Goal: Communication & Community: Answer question/provide support

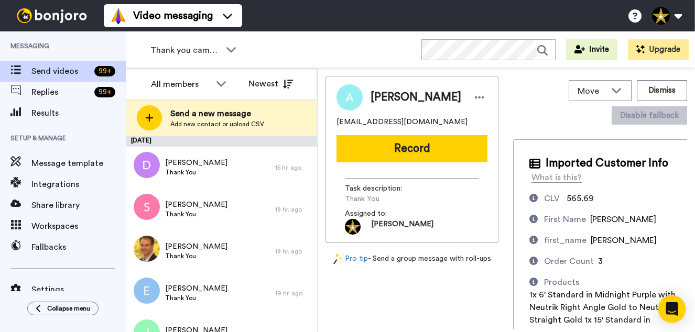
click at [670, 306] on icon "Open Intercom Messenger" at bounding box center [672, 310] width 12 height 14
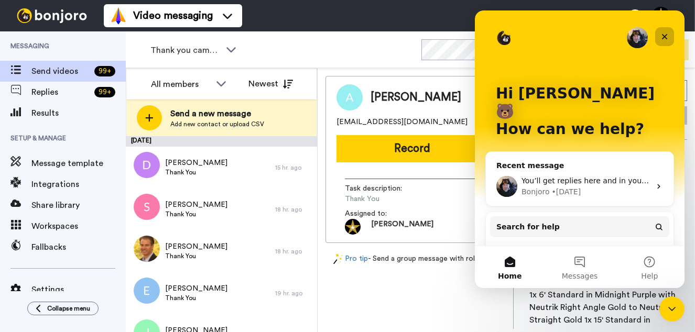
click at [668, 39] on icon "Close" at bounding box center [665, 37] width 8 height 8
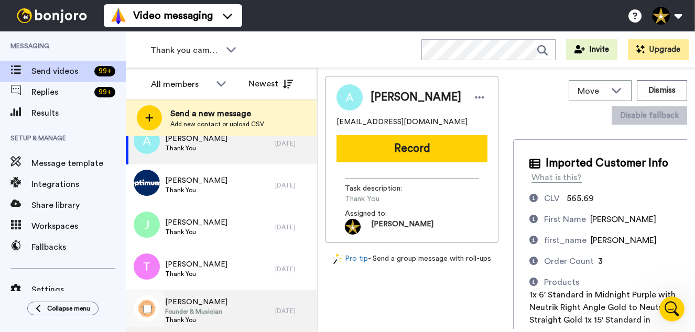
click at [235, 310] on div "Chris Founder & Musician Thank You" at bounding box center [200, 311] width 149 height 42
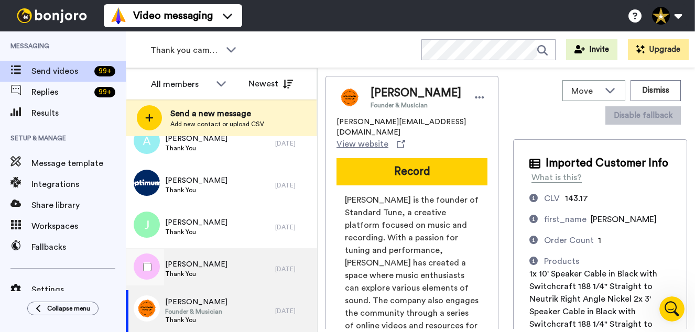
click at [206, 268] on div "Travis Thank You" at bounding box center [200, 270] width 149 height 42
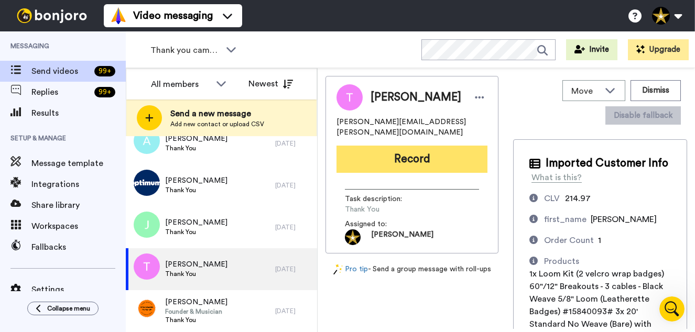
click at [404, 146] on button "Record" at bounding box center [412, 159] width 151 height 27
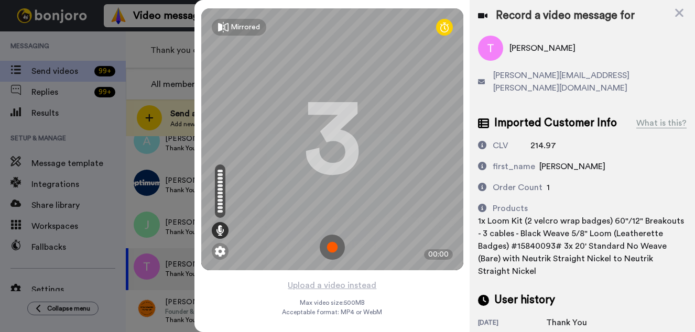
click at [332, 243] on img at bounding box center [332, 247] width 25 height 25
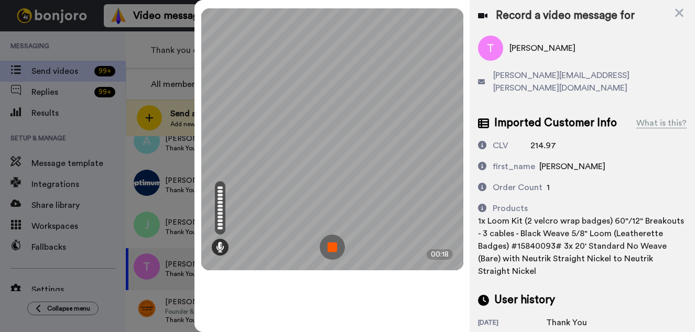
click at [336, 246] on img at bounding box center [332, 247] width 25 height 25
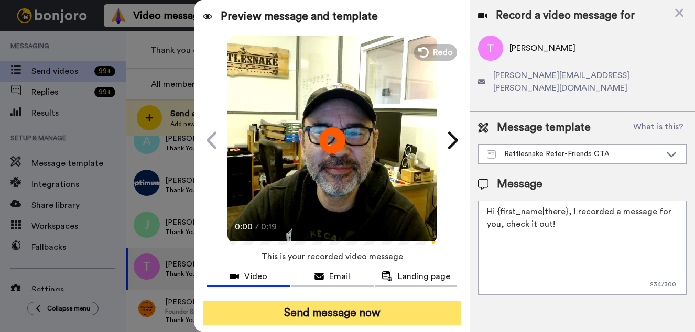
click at [330, 312] on button "Send message now" at bounding box center [332, 313] width 258 height 24
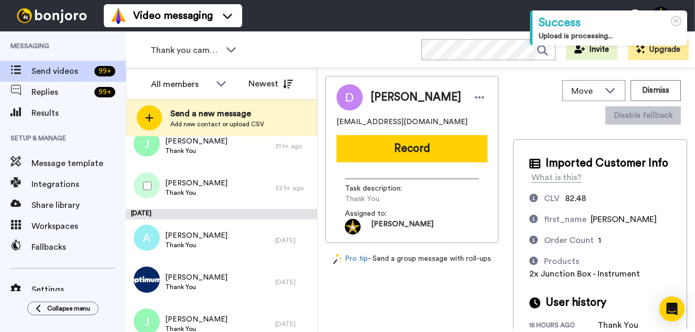
scroll to position [202, 0]
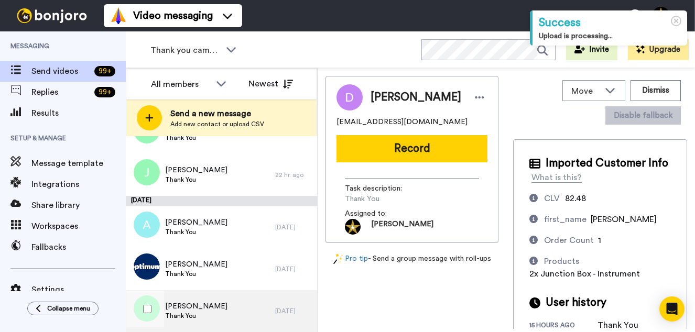
click at [193, 309] on span "Jane" at bounding box center [196, 306] width 62 height 10
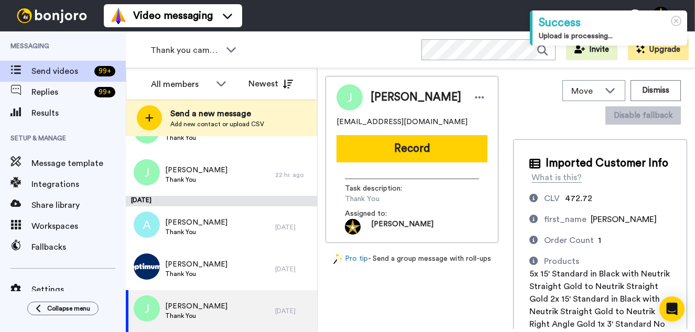
drag, startPoint x: 397, startPoint y: 155, endPoint x: 449, endPoint y: 162, distance: 52.3
click at [397, 155] on button "Record" at bounding box center [412, 148] width 151 height 27
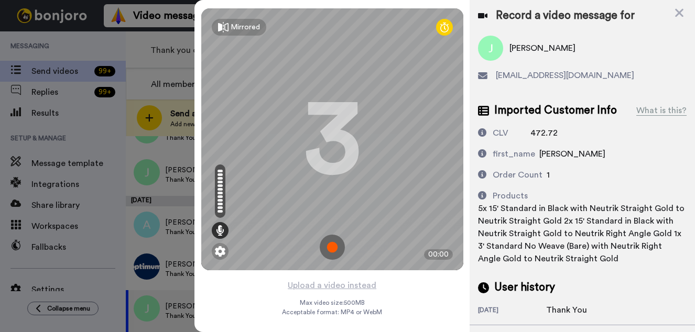
click at [328, 245] on img at bounding box center [332, 247] width 25 height 25
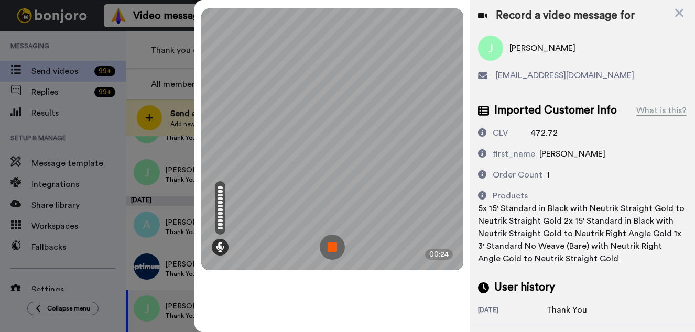
click at [339, 252] on img at bounding box center [332, 247] width 25 height 25
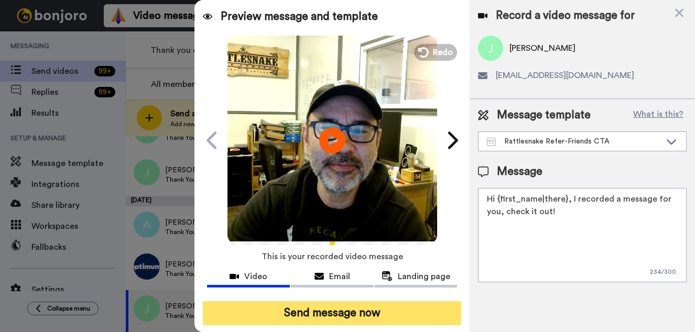
click at [342, 309] on button "Send message now" at bounding box center [332, 313] width 258 height 24
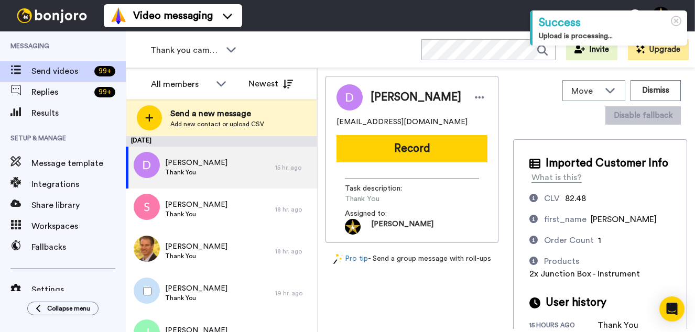
scroll to position [160, 0]
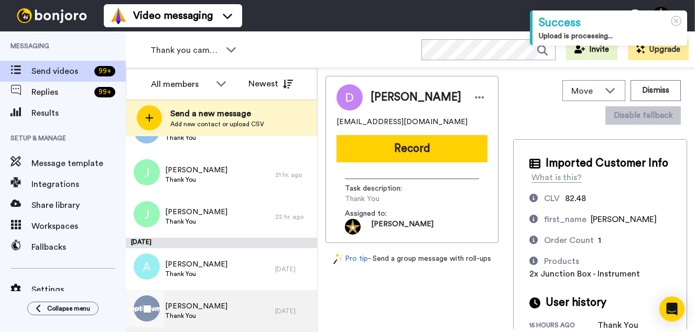
click at [196, 308] on div "[PERSON_NAME] Thank You" at bounding box center [200, 311] width 149 height 42
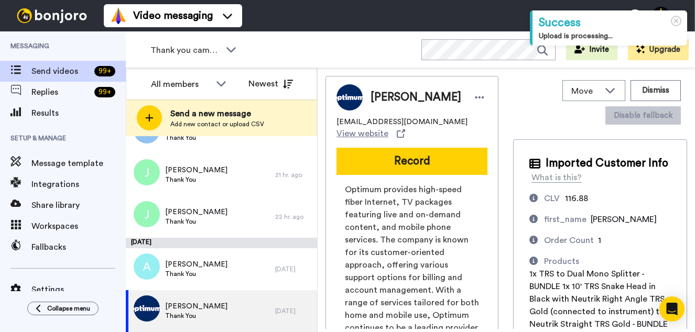
click at [391, 165] on button "Record" at bounding box center [412, 161] width 151 height 27
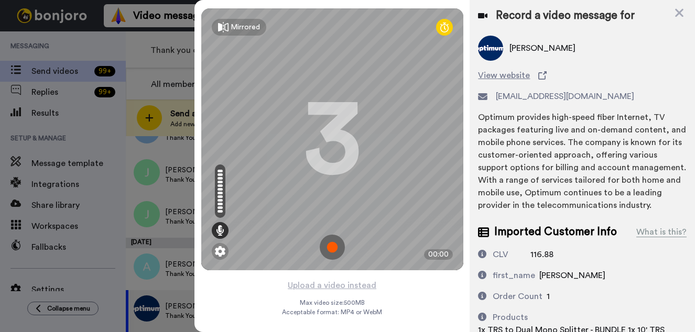
click at [331, 246] on img at bounding box center [332, 247] width 25 height 25
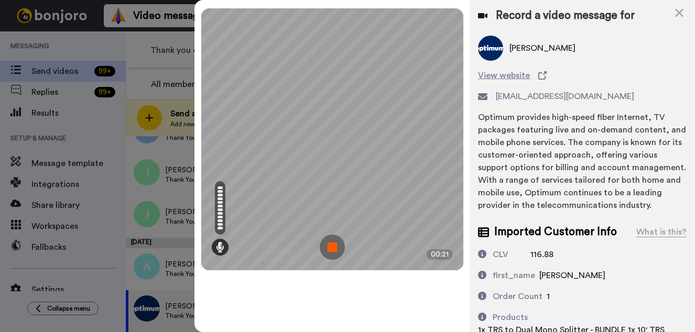
click at [330, 239] on img at bounding box center [332, 247] width 25 height 25
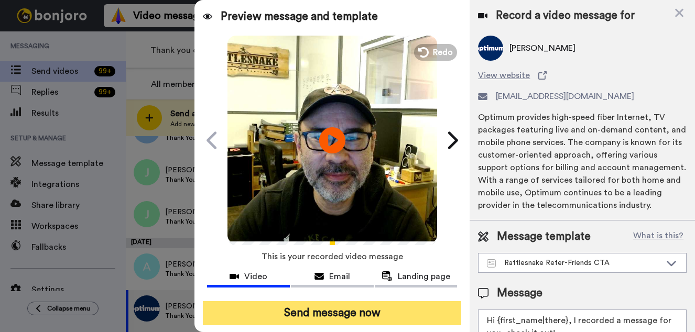
click at [375, 306] on button "Send message now" at bounding box center [332, 313] width 258 height 24
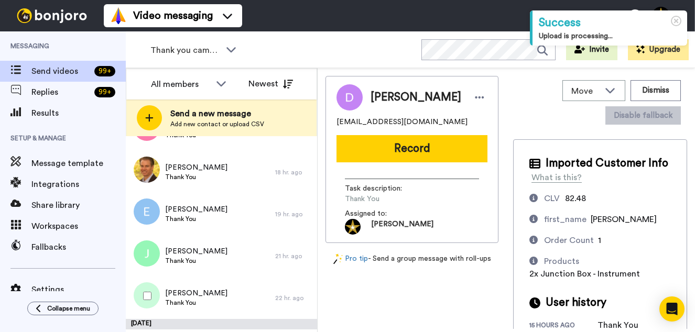
scroll to position [118, 0]
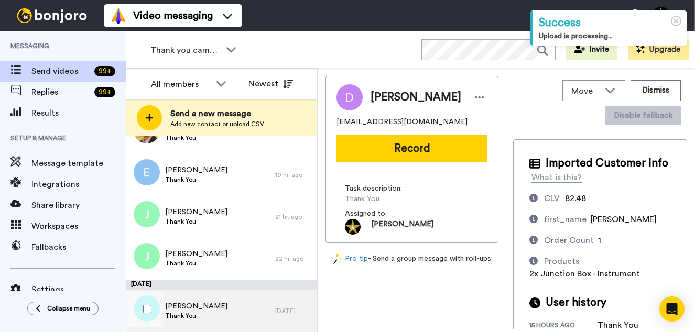
click at [207, 308] on div "[PERSON_NAME] Thank You" at bounding box center [200, 311] width 149 height 42
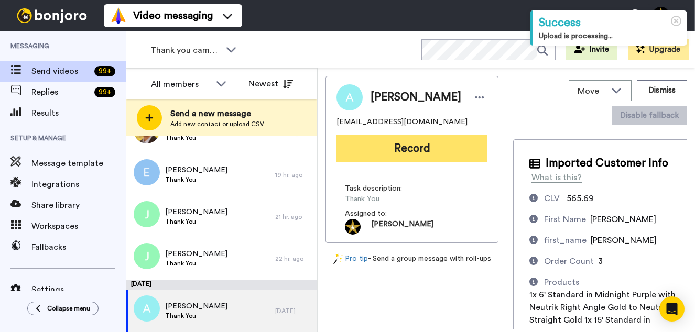
click at [408, 148] on button "Record" at bounding box center [412, 148] width 151 height 27
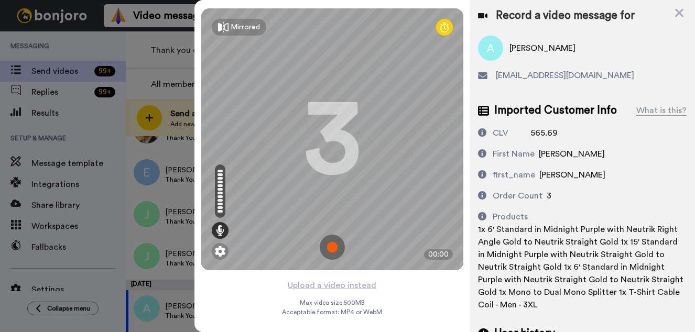
click at [333, 245] on img at bounding box center [332, 247] width 25 height 25
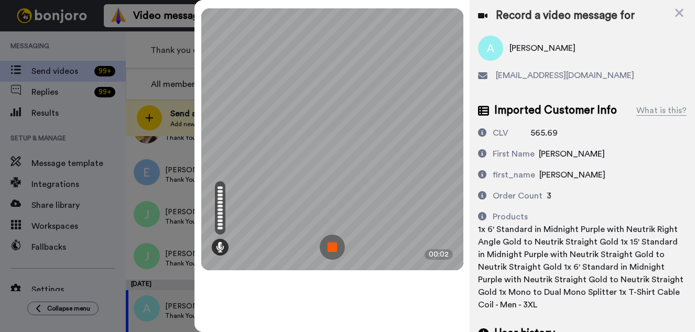
click at [329, 243] on img at bounding box center [332, 247] width 25 height 25
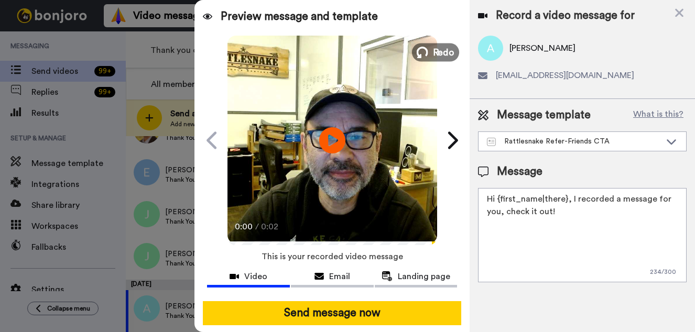
click at [431, 46] on button "Redo" at bounding box center [435, 52] width 47 height 18
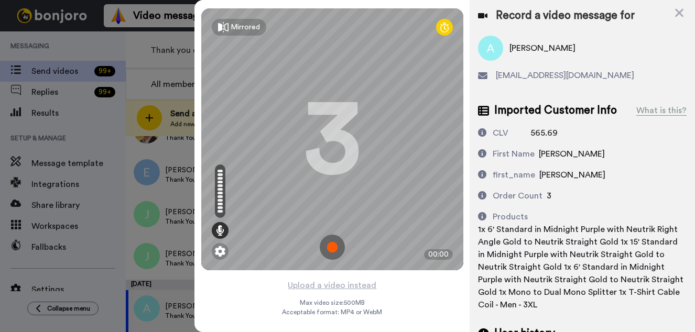
click at [327, 244] on img at bounding box center [332, 247] width 25 height 25
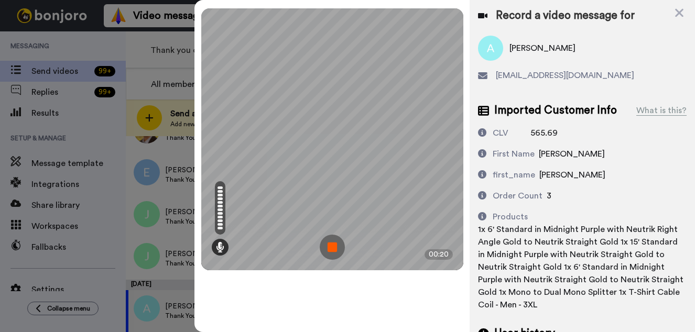
click at [333, 248] on img at bounding box center [332, 247] width 25 height 25
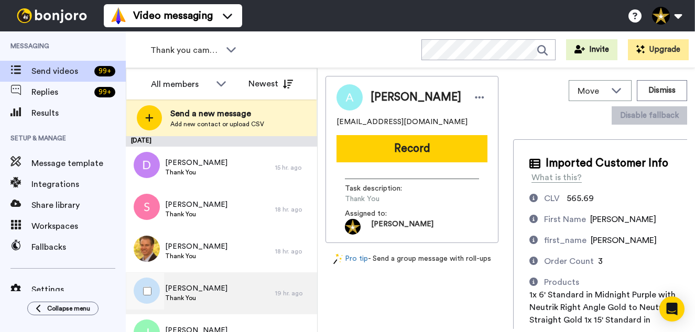
scroll to position [118, 0]
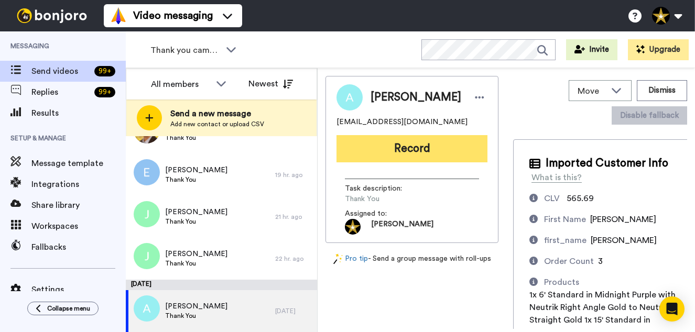
click at [408, 150] on button "Record" at bounding box center [412, 148] width 151 height 27
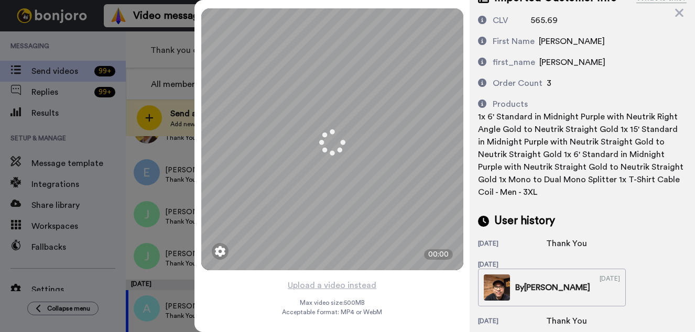
scroll to position [155, 0]
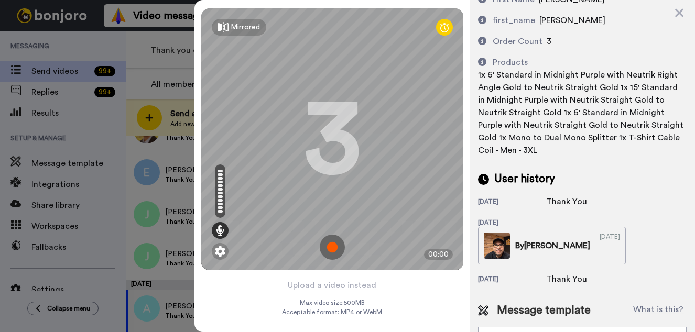
click at [343, 245] on img at bounding box center [332, 247] width 25 height 25
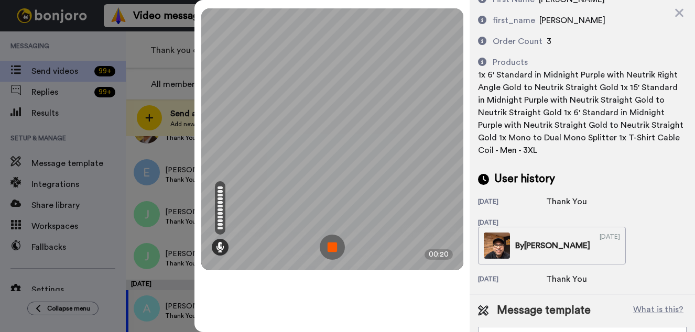
click at [327, 245] on img at bounding box center [332, 247] width 25 height 25
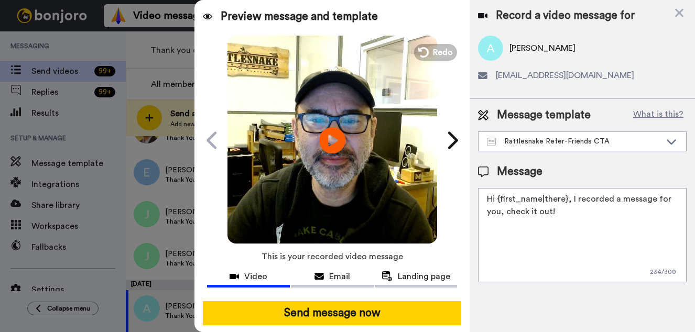
scroll to position [0, 0]
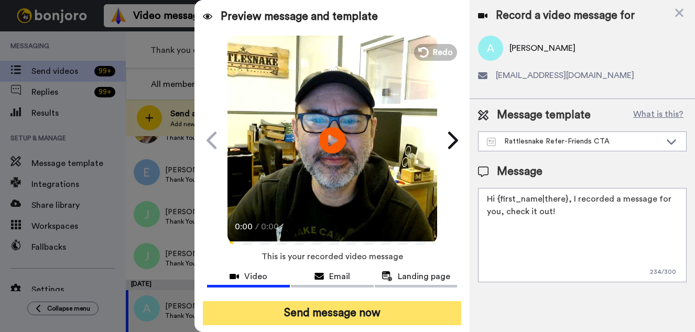
drag, startPoint x: 348, startPoint y: 314, endPoint x: 532, endPoint y: 322, distance: 184.7
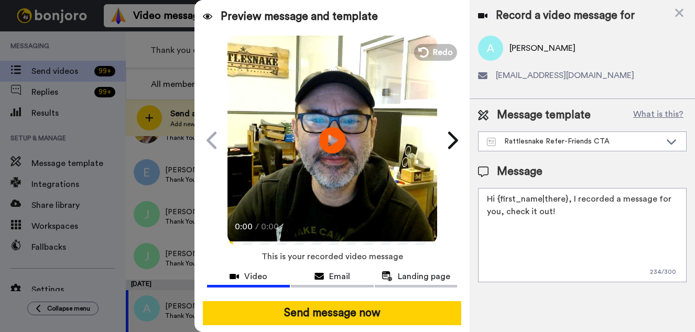
click at [348, 314] on button "Send message now" at bounding box center [332, 313] width 258 height 24
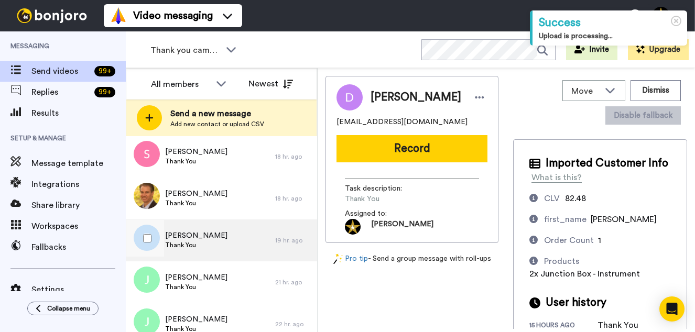
scroll to position [66, 0]
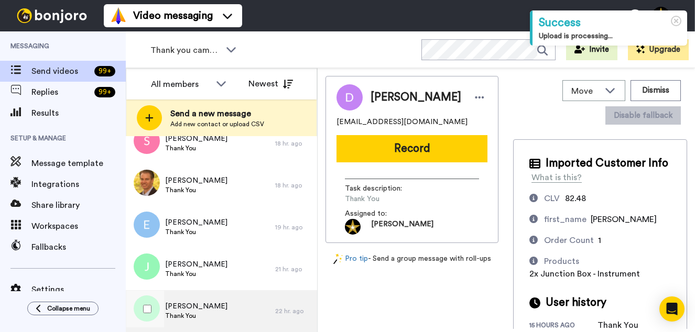
click at [200, 312] on div "Jamie Thank You" at bounding box center [200, 311] width 149 height 42
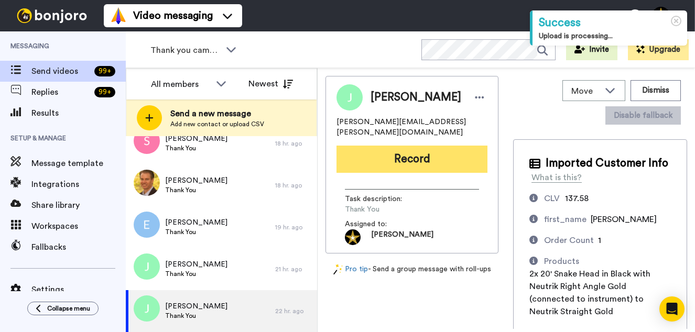
click at [416, 154] on button "Record" at bounding box center [412, 159] width 151 height 27
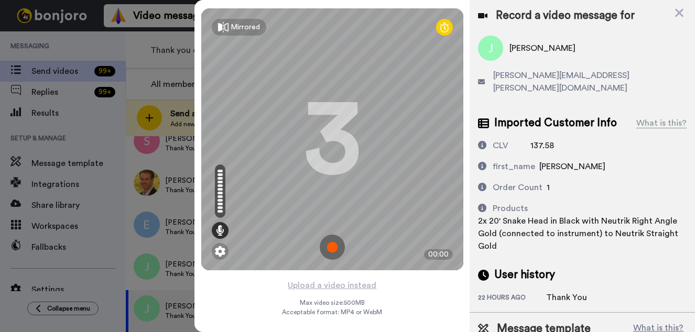
click at [331, 247] on img at bounding box center [332, 247] width 25 height 25
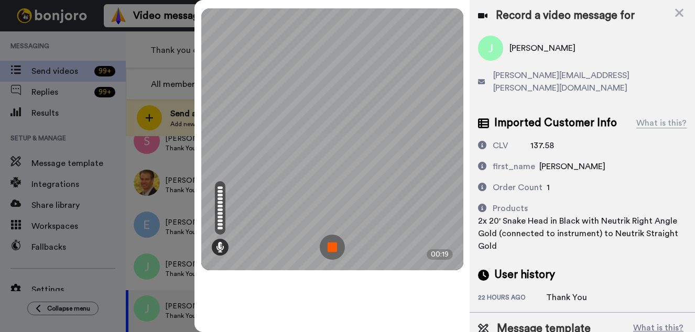
click at [331, 247] on img at bounding box center [332, 247] width 25 height 25
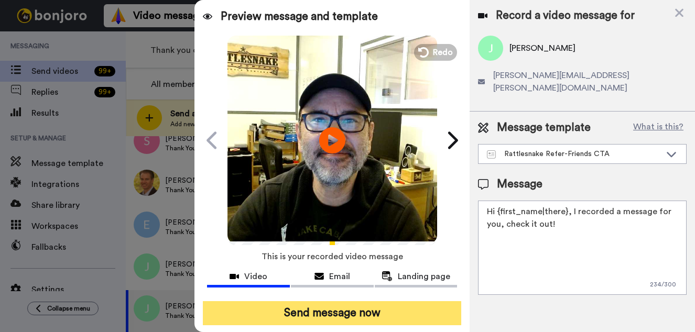
click at [359, 317] on button "Send message now" at bounding box center [332, 313] width 258 height 24
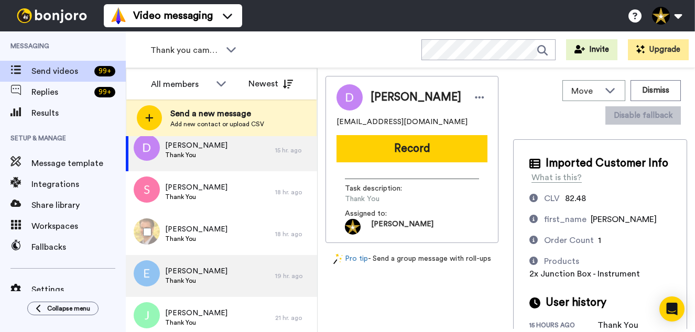
scroll to position [24, 0]
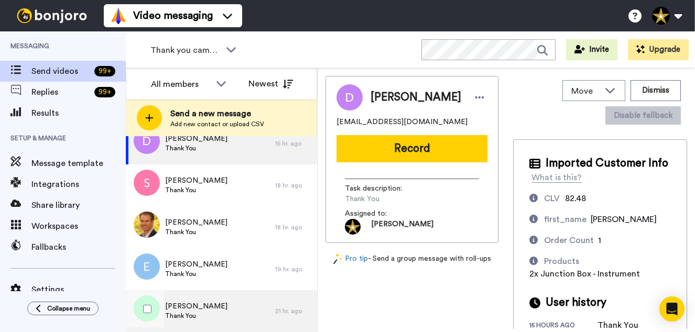
click at [222, 318] on div "John Thank You" at bounding box center [200, 311] width 149 height 42
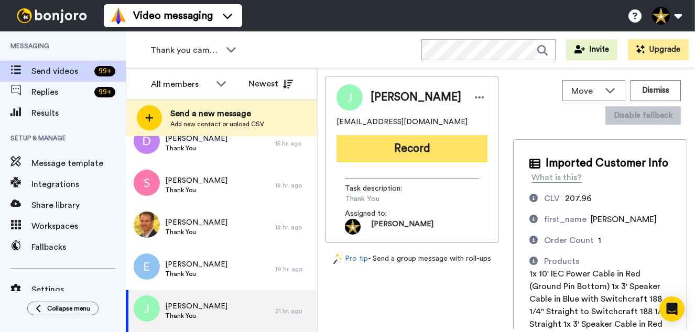
click at [402, 143] on button "Record" at bounding box center [412, 148] width 151 height 27
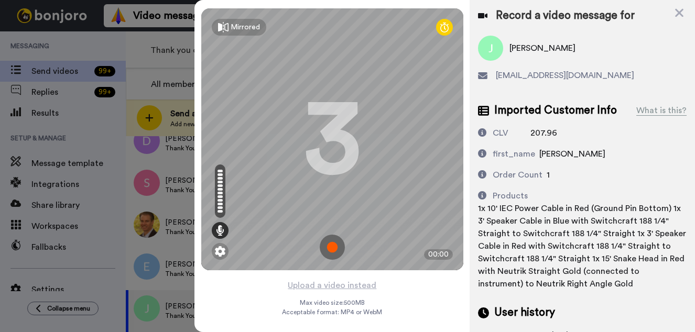
click at [332, 247] on img at bounding box center [332, 247] width 25 height 25
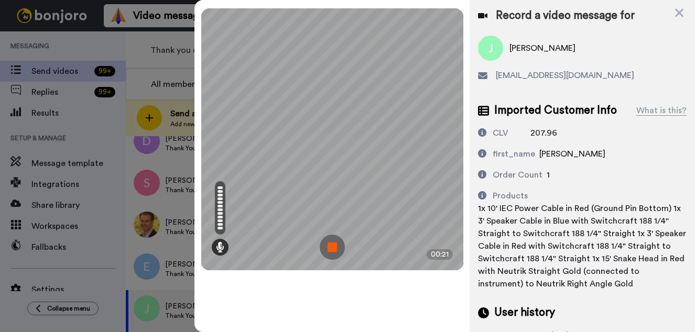
click at [332, 247] on img at bounding box center [332, 247] width 25 height 25
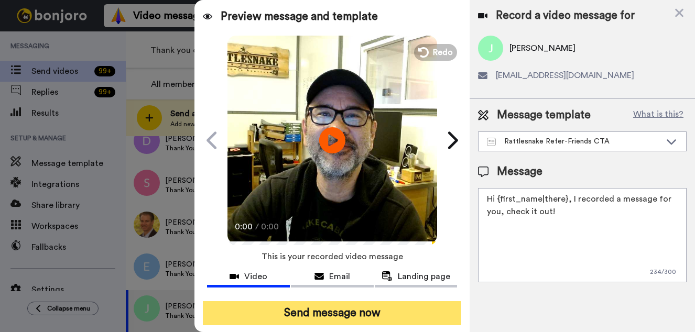
click at [375, 309] on button "Send message now" at bounding box center [332, 313] width 258 height 24
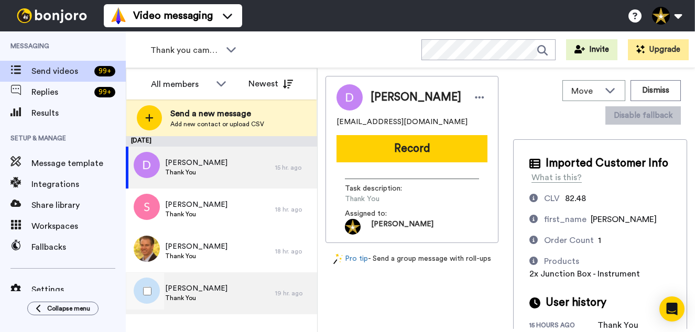
click at [190, 289] on span "Erin" at bounding box center [196, 289] width 62 height 10
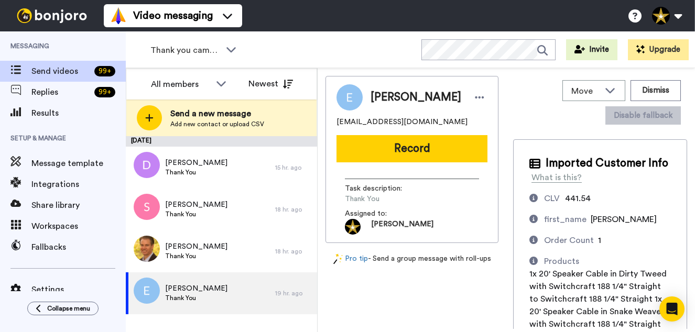
click at [416, 143] on button "Record" at bounding box center [412, 148] width 151 height 27
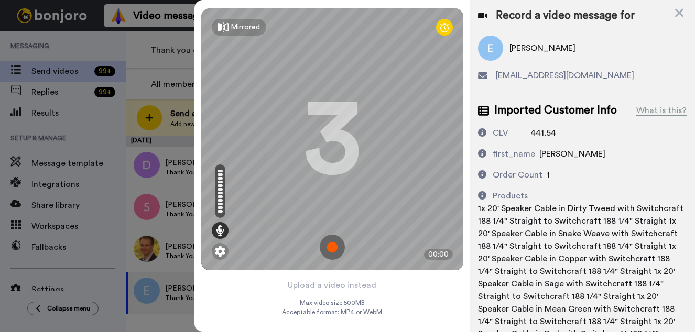
click at [333, 247] on img at bounding box center [332, 247] width 25 height 25
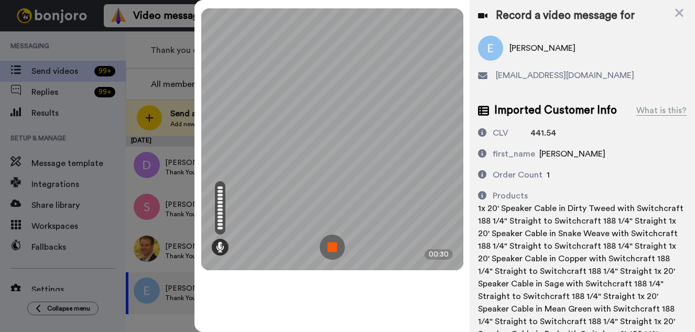
click at [333, 246] on img at bounding box center [332, 247] width 25 height 25
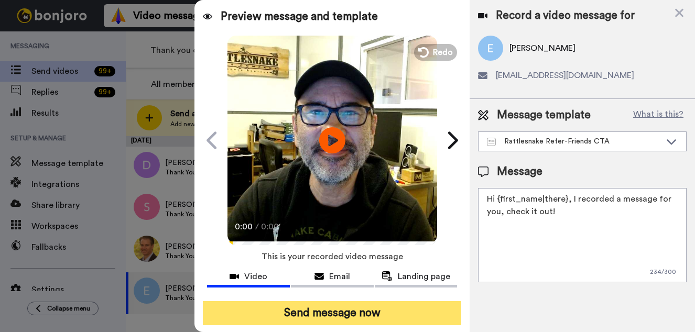
click at [344, 315] on button "Send message now" at bounding box center [332, 313] width 258 height 24
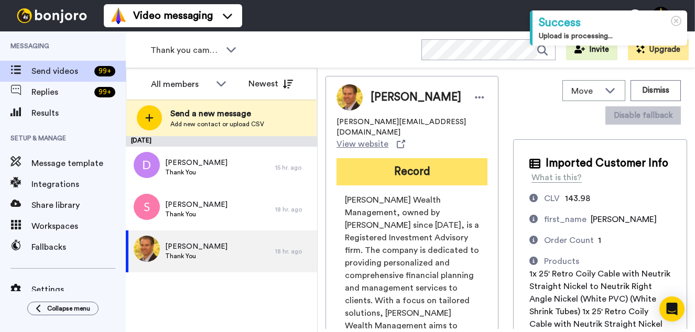
click at [414, 161] on button "Record" at bounding box center [412, 171] width 151 height 27
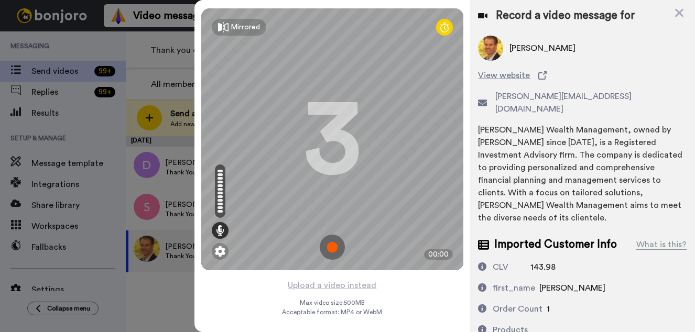
click at [331, 245] on img at bounding box center [332, 247] width 25 height 25
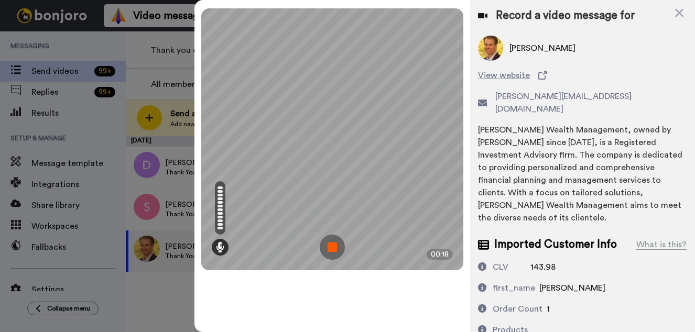
click at [331, 245] on img at bounding box center [332, 247] width 25 height 25
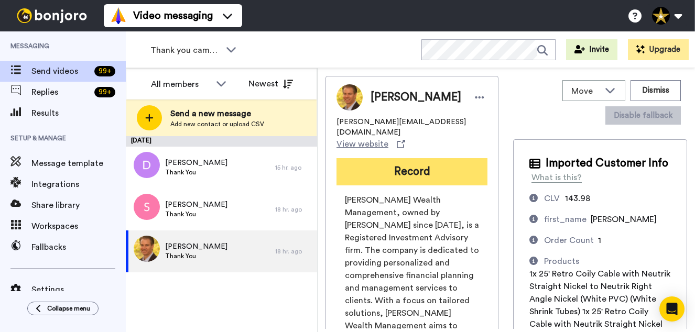
click at [396, 161] on button "Record" at bounding box center [412, 171] width 151 height 27
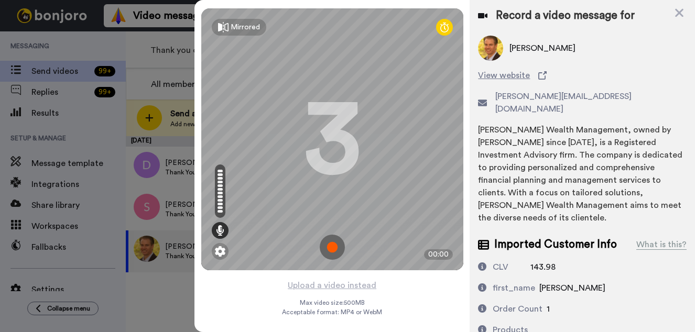
click at [332, 243] on img at bounding box center [332, 247] width 25 height 25
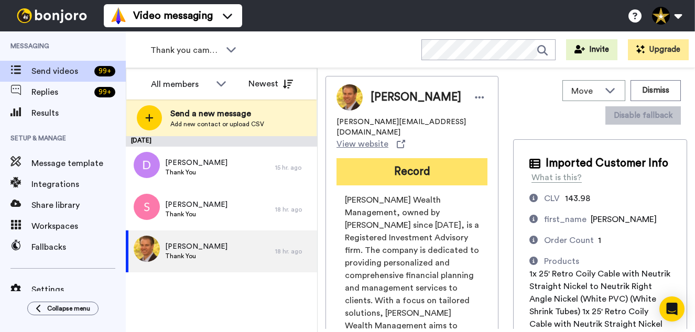
click at [406, 158] on button "Record" at bounding box center [412, 171] width 151 height 27
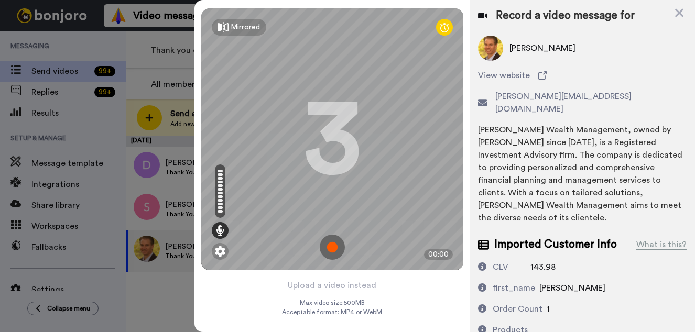
click at [333, 243] on img at bounding box center [332, 247] width 25 height 25
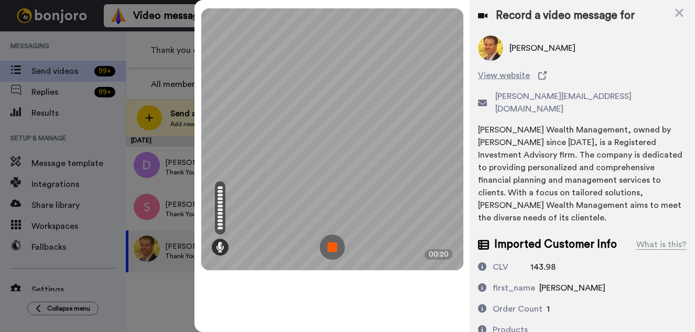
click at [329, 243] on img at bounding box center [332, 247] width 25 height 25
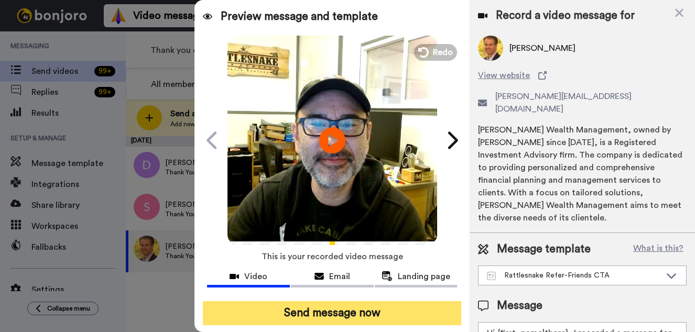
click at [362, 317] on button "Send message now" at bounding box center [332, 313] width 258 height 24
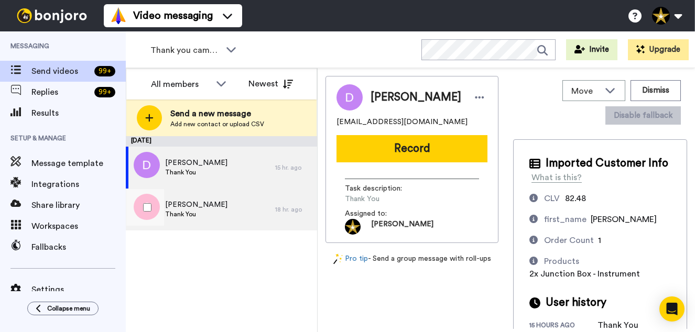
click at [199, 213] on div "[PERSON_NAME] Thank You" at bounding box center [200, 210] width 149 height 42
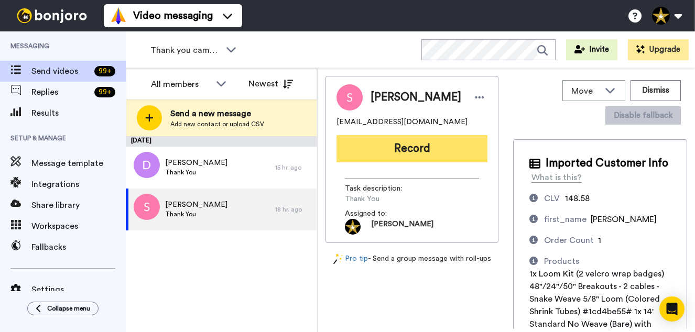
click at [425, 155] on button "Record" at bounding box center [412, 148] width 151 height 27
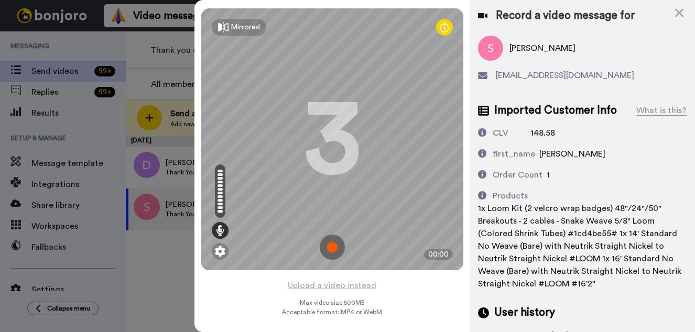
click at [329, 249] on img at bounding box center [332, 247] width 25 height 25
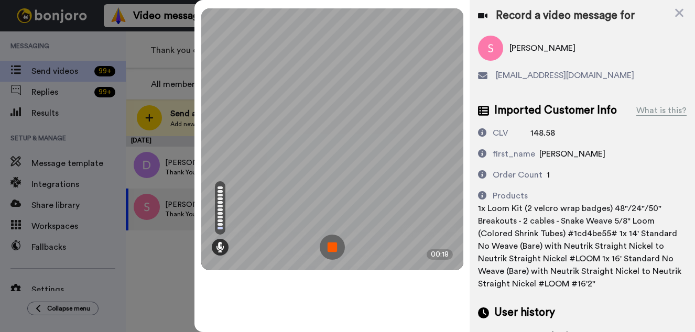
click at [329, 249] on img at bounding box center [332, 247] width 25 height 25
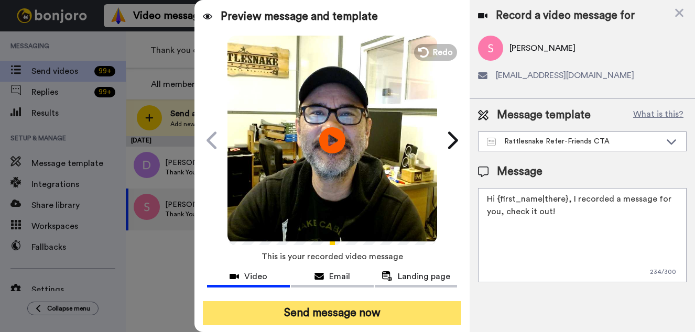
click at [362, 321] on button "Send message now" at bounding box center [332, 313] width 258 height 24
